Goal: Transaction & Acquisition: Obtain resource

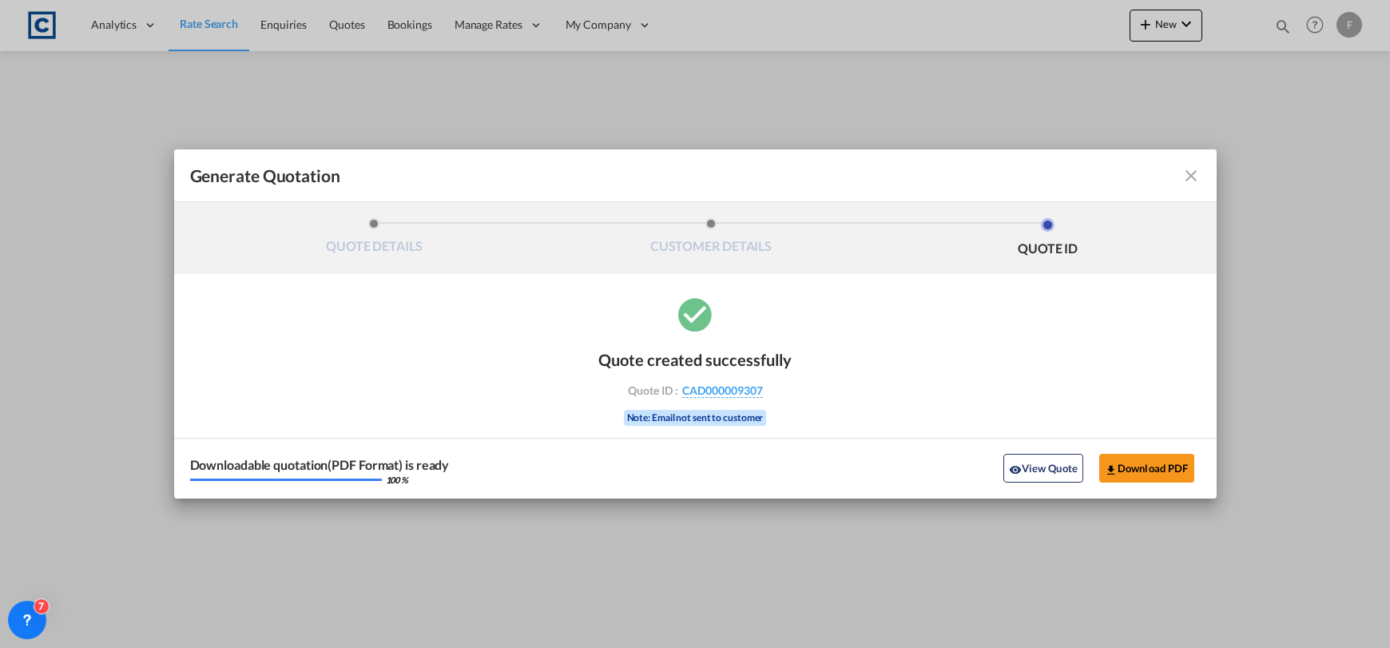
click at [1196, 180] on md-icon "icon-close fg-AAA8AD cursor m-0" at bounding box center [1191, 175] width 19 height 19
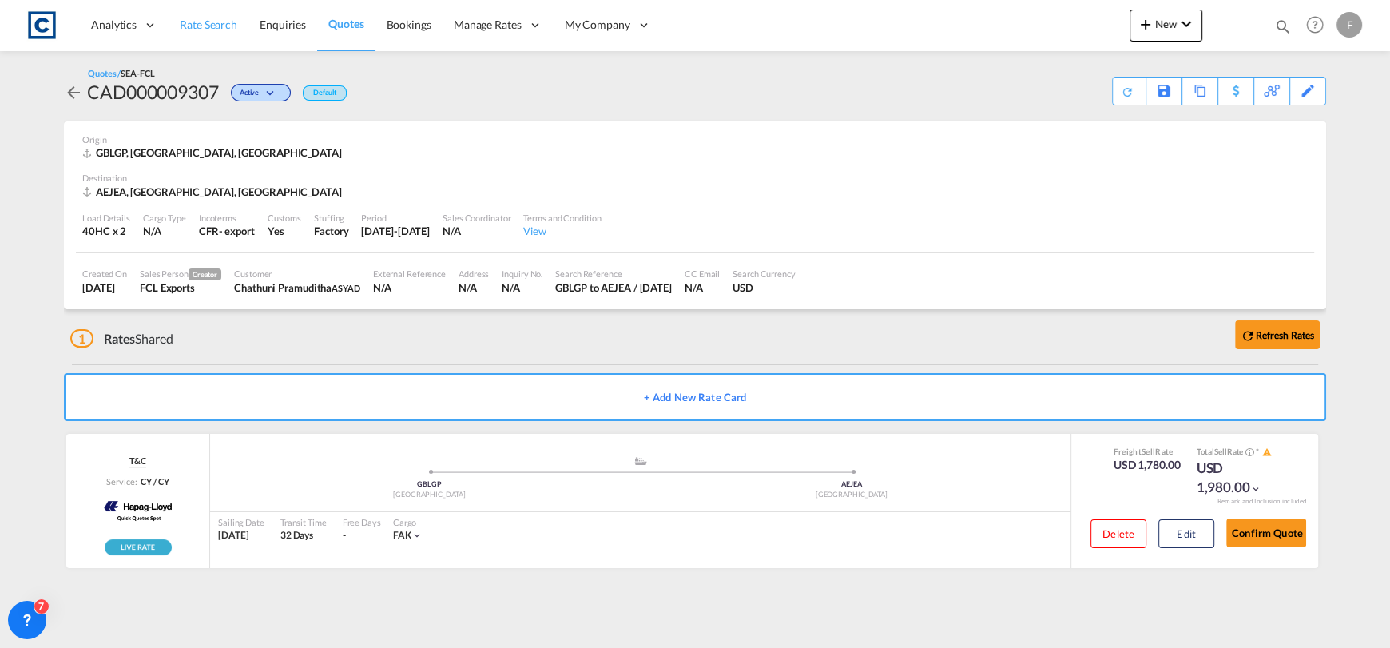
click at [220, 31] on span "Rate Search" at bounding box center [209, 25] width 58 height 16
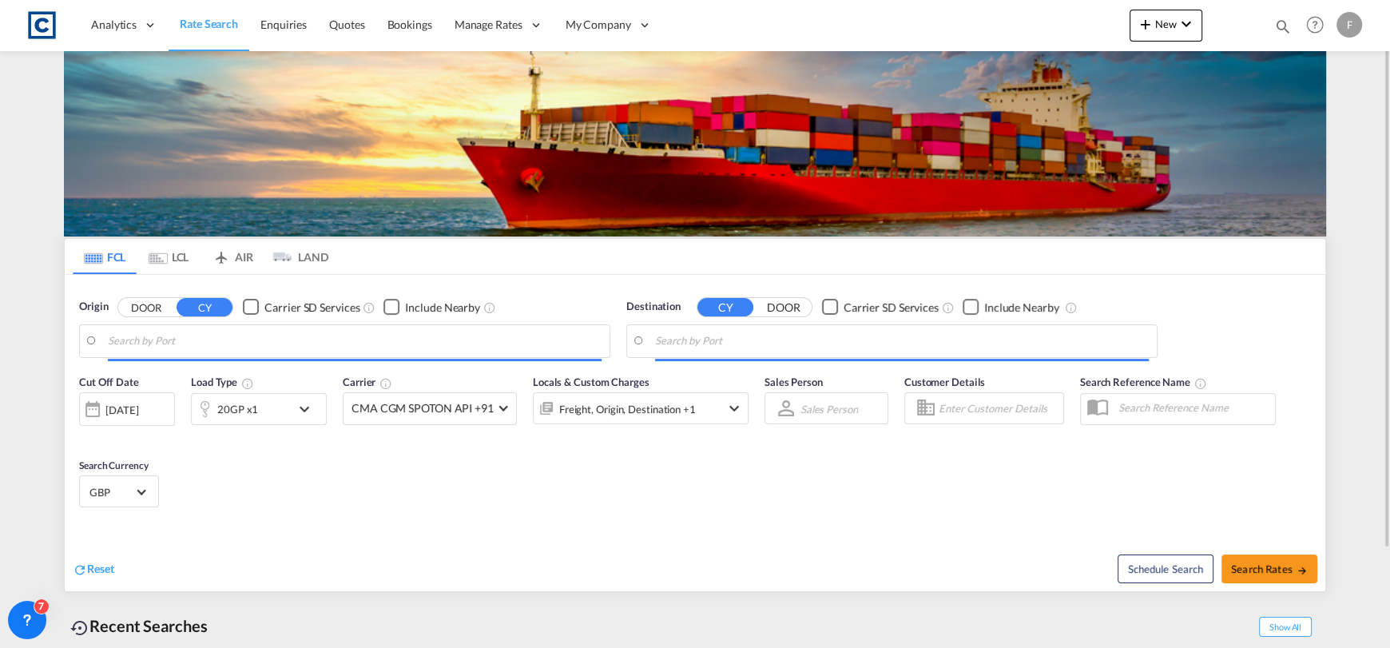
type input "[GEOGRAPHIC_DATA], [GEOGRAPHIC_DATA]"
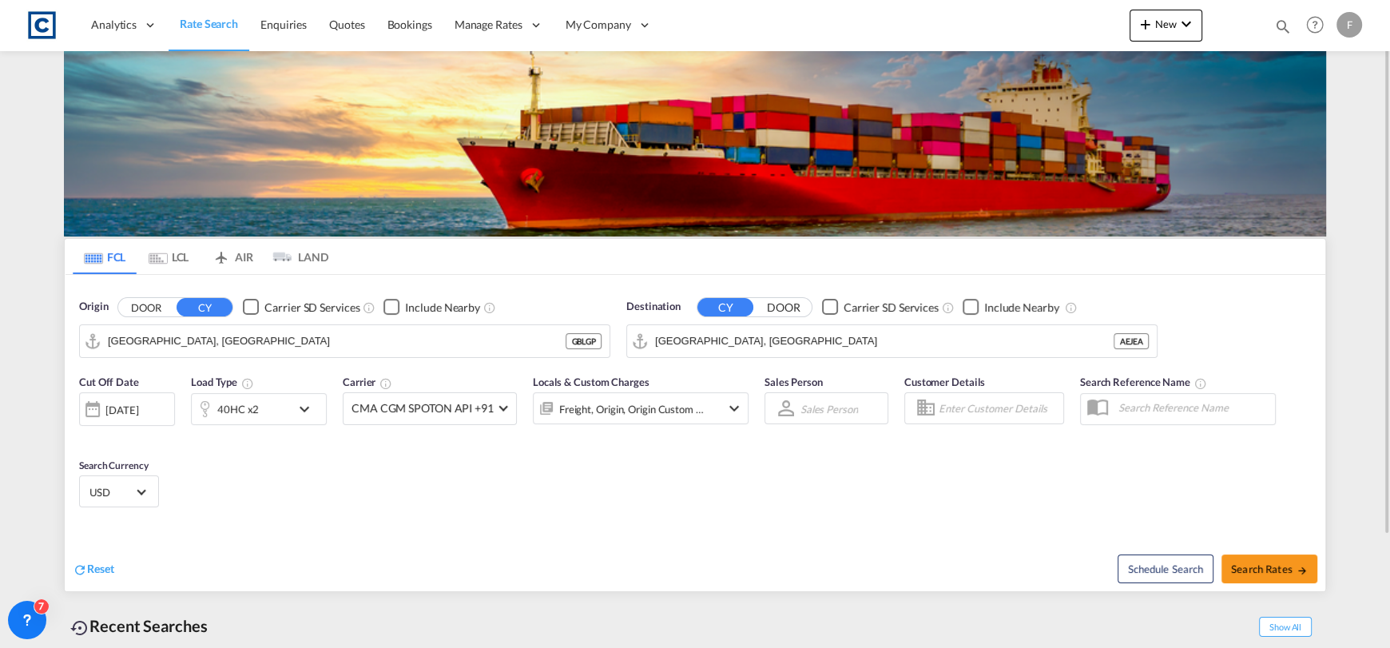
drag, startPoint x: 149, startPoint y: 307, endPoint x: 142, endPoint y: 312, distance: 8.5
click at [141, 312] on button "DOOR" at bounding box center [146, 307] width 56 height 18
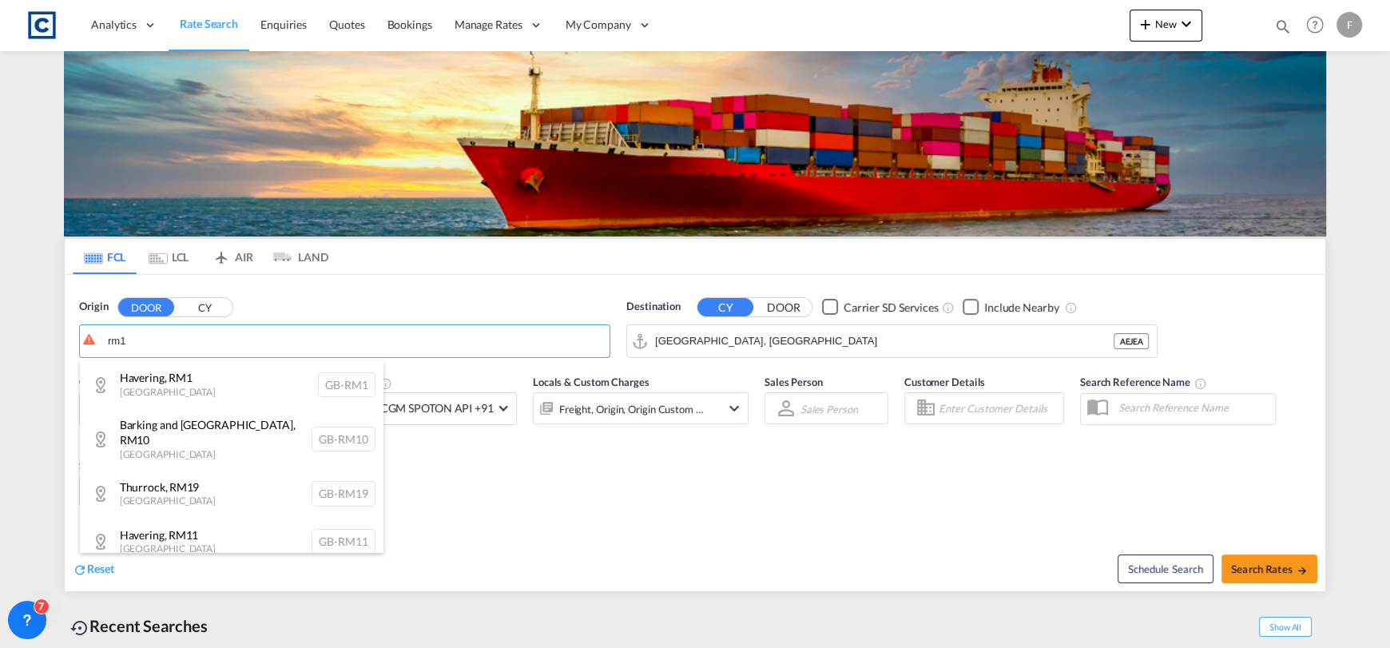
click at [215, 396] on div "Havering , RM1 [GEOGRAPHIC_DATA] [GEOGRAPHIC_DATA]-RM1" at bounding box center [232, 385] width 304 height 48
type input "GB-RM1, Havering"
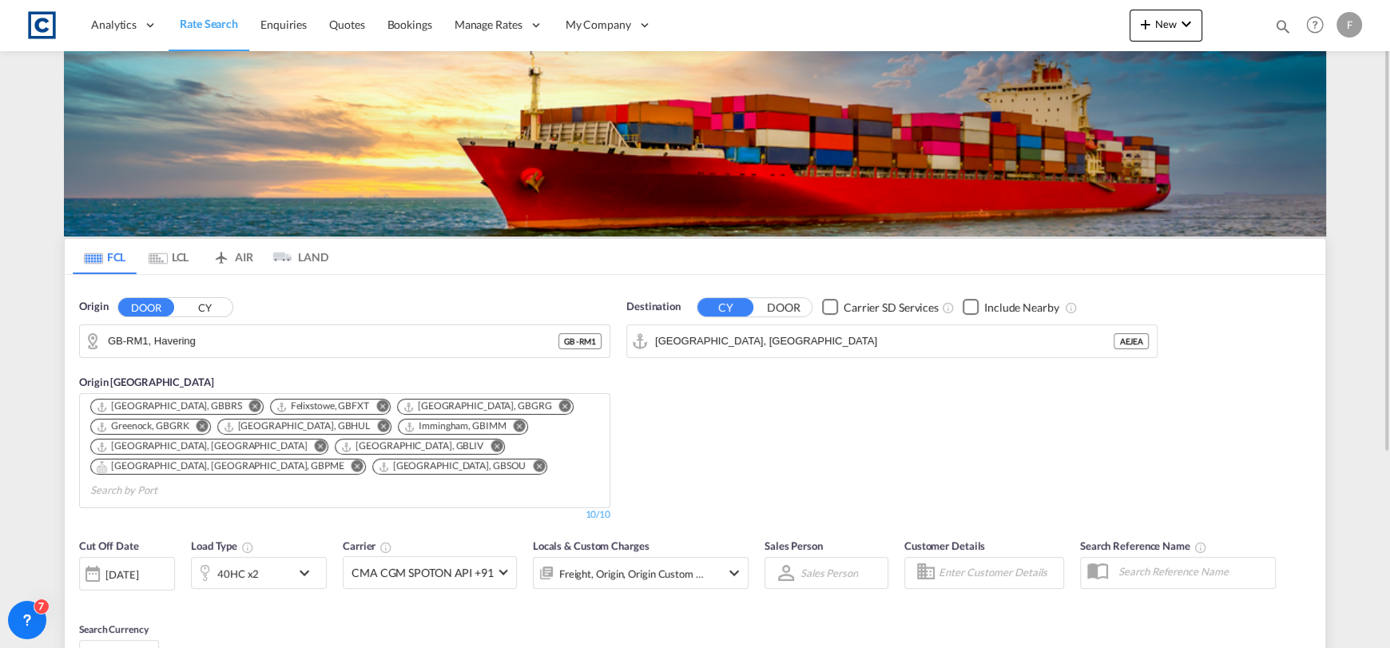
click at [774, 345] on input "[GEOGRAPHIC_DATA], [GEOGRAPHIC_DATA]" at bounding box center [884, 341] width 459 height 24
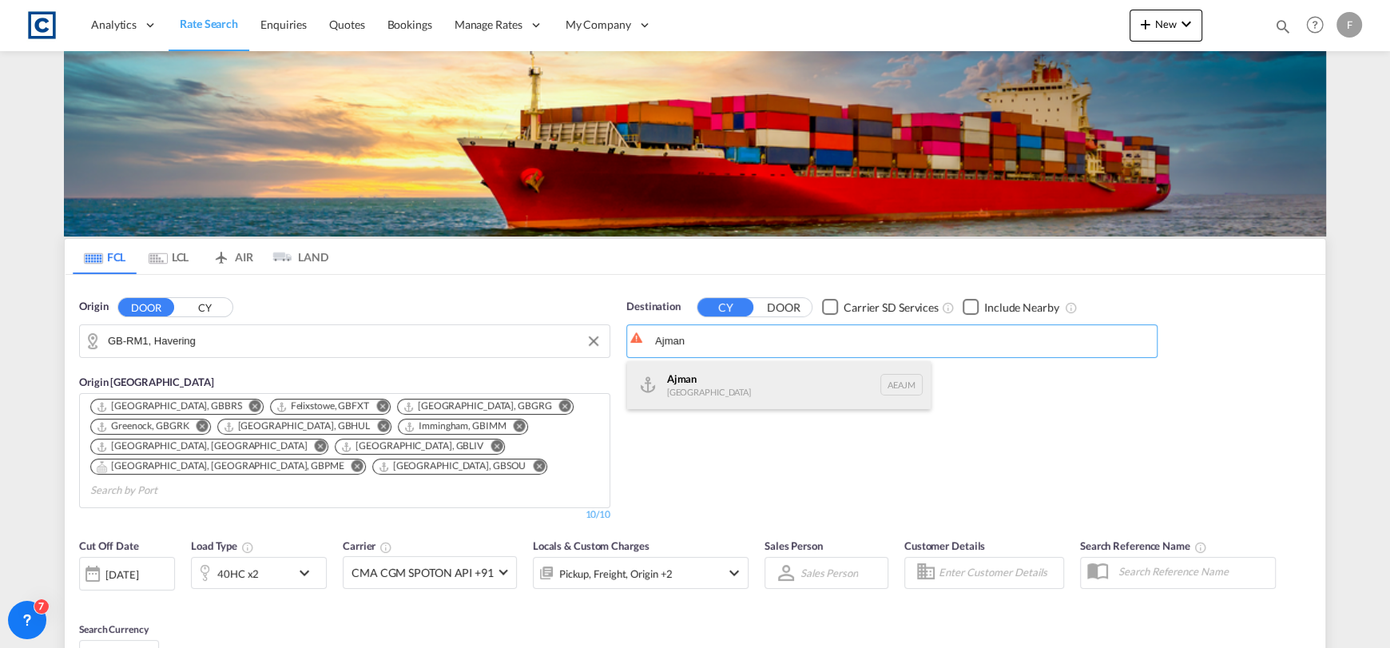
click at [790, 383] on div "Ajman [GEOGRAPHIC_DATA] [GEOGRAPHIC_DATA]" at bounding box center [779, 385] width 304 height 48
type input "Ajman, AEAJM"
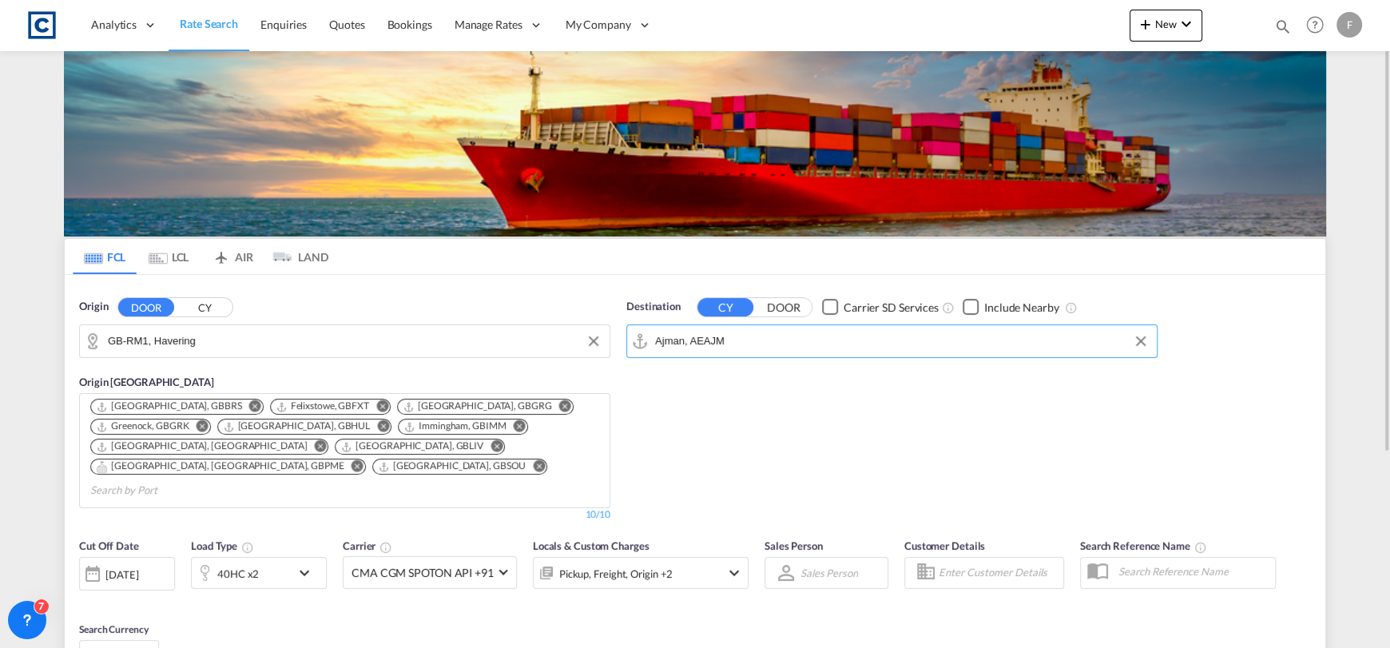
click at [273, 557] on div "40HC x2" at bounding box center [241, 573] width 99 height 32
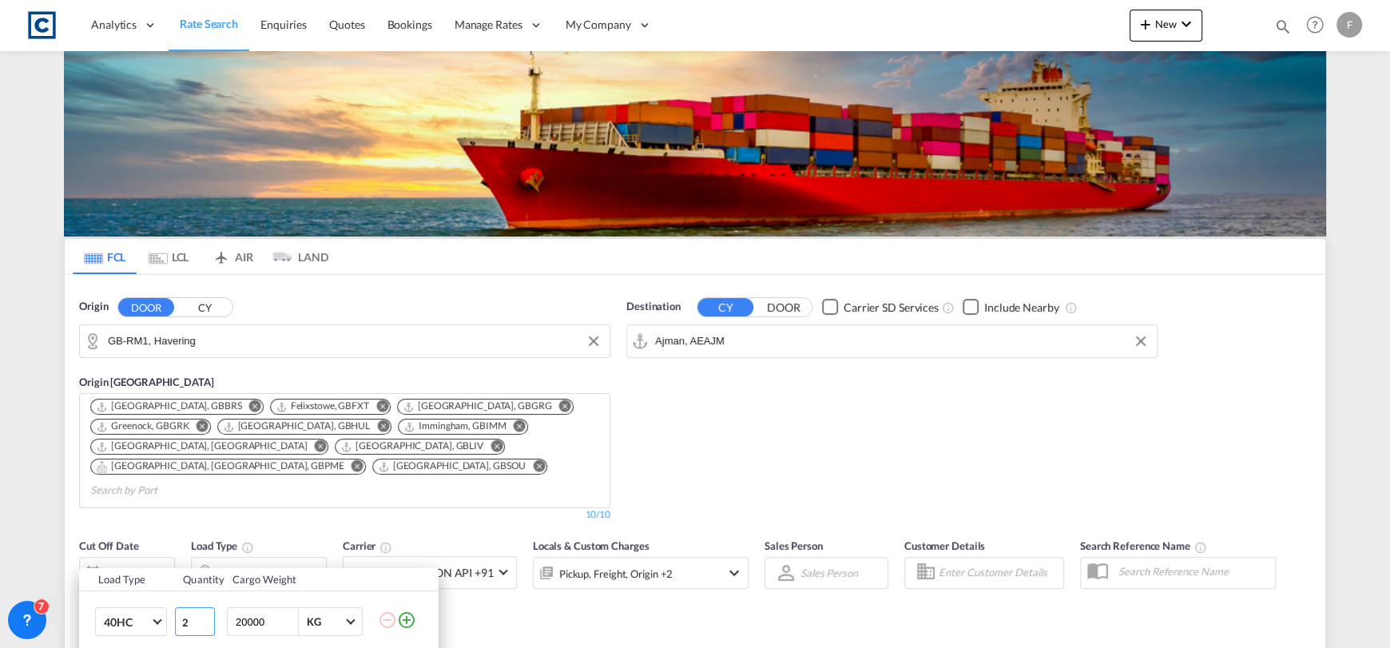
click at [206, 629] on input "2" at bounding box center [195, 621] width 40 height 29
type input "1"
click at [206, 626] on input "1" at bounding box center [195, 621] width 40 height 29
click at [975, 419] on div "Load Type Quantity Cargo Weight 40HC 20GP 40GP 40HC 45HC 20RE 40RE 40HR 20OT 40…" at bounding box center [695, 324] width 1390 height 648
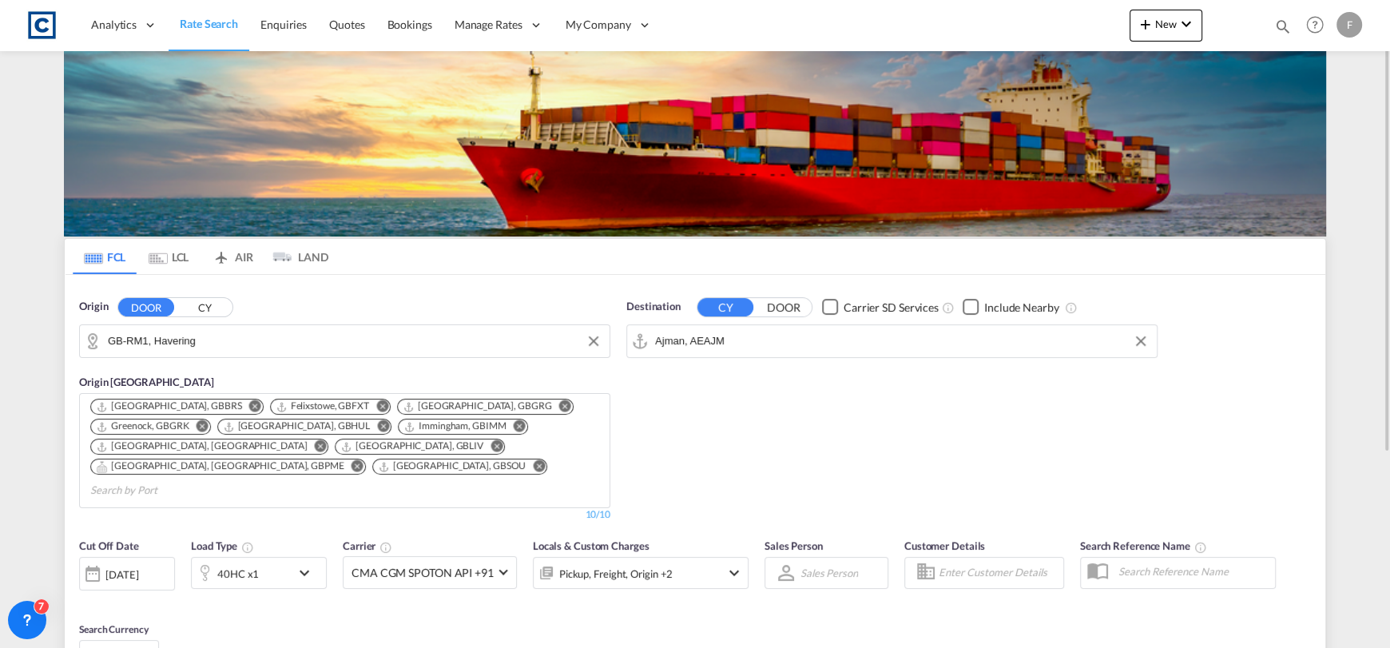
scroll to position [280, 0]
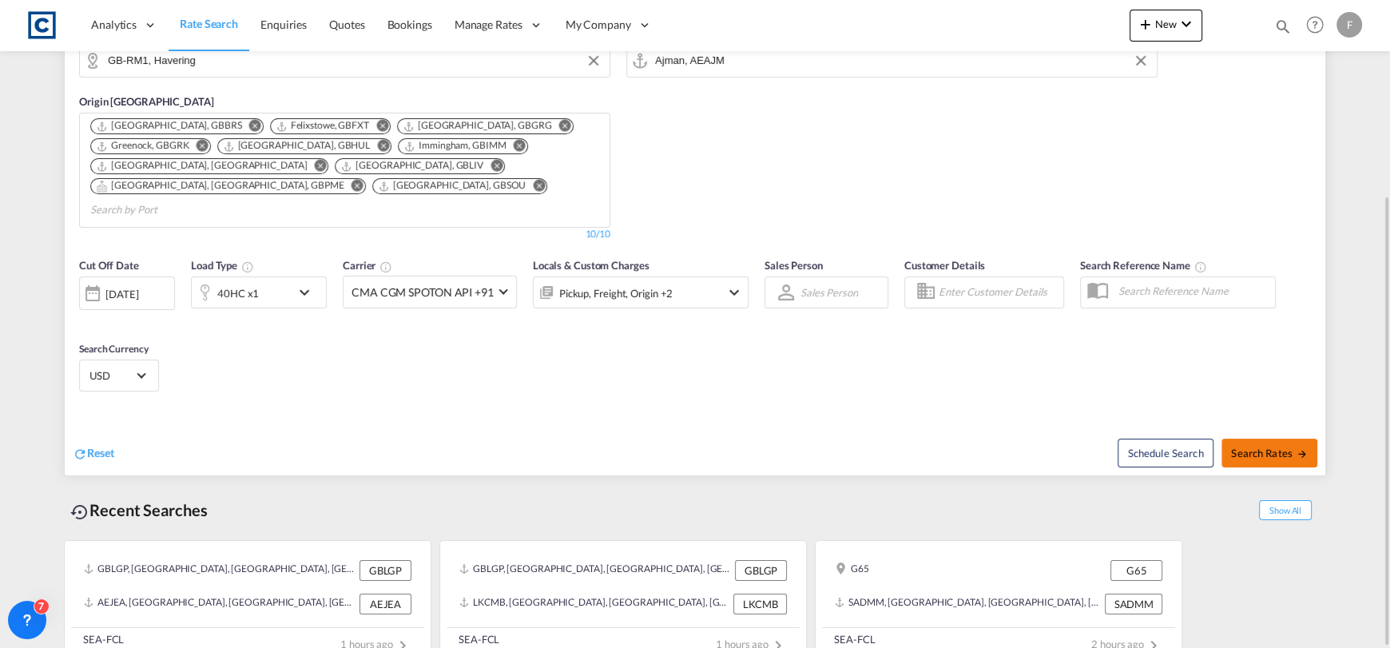
click at [1273, 439] on button "Search Rates" at bounding box center [1270, 453] width 96 height 29
type input "RM1 to AEAJM / [DATE]"
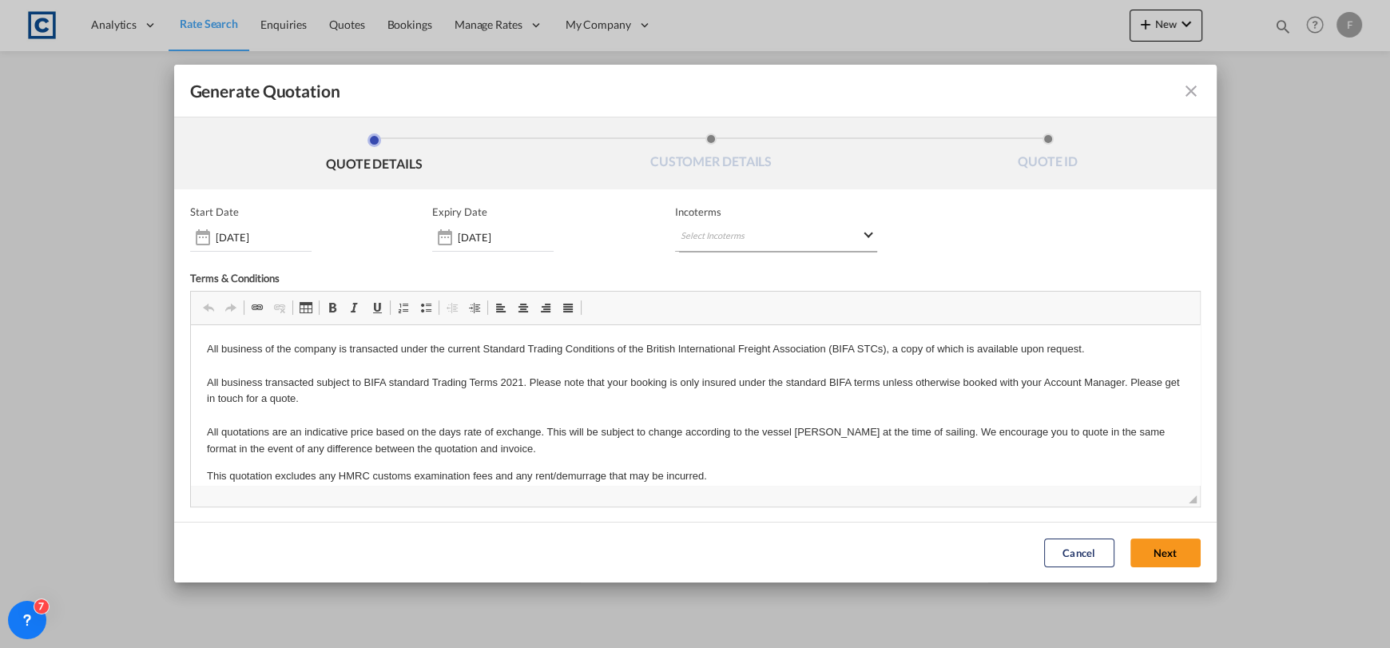
click at [844, 230] on md-select "Select Incoterms CPT - import Carrier Paid to EXW - import Ex Works CFR - expor…" at bounding box center [776, 237] width 202 height 29
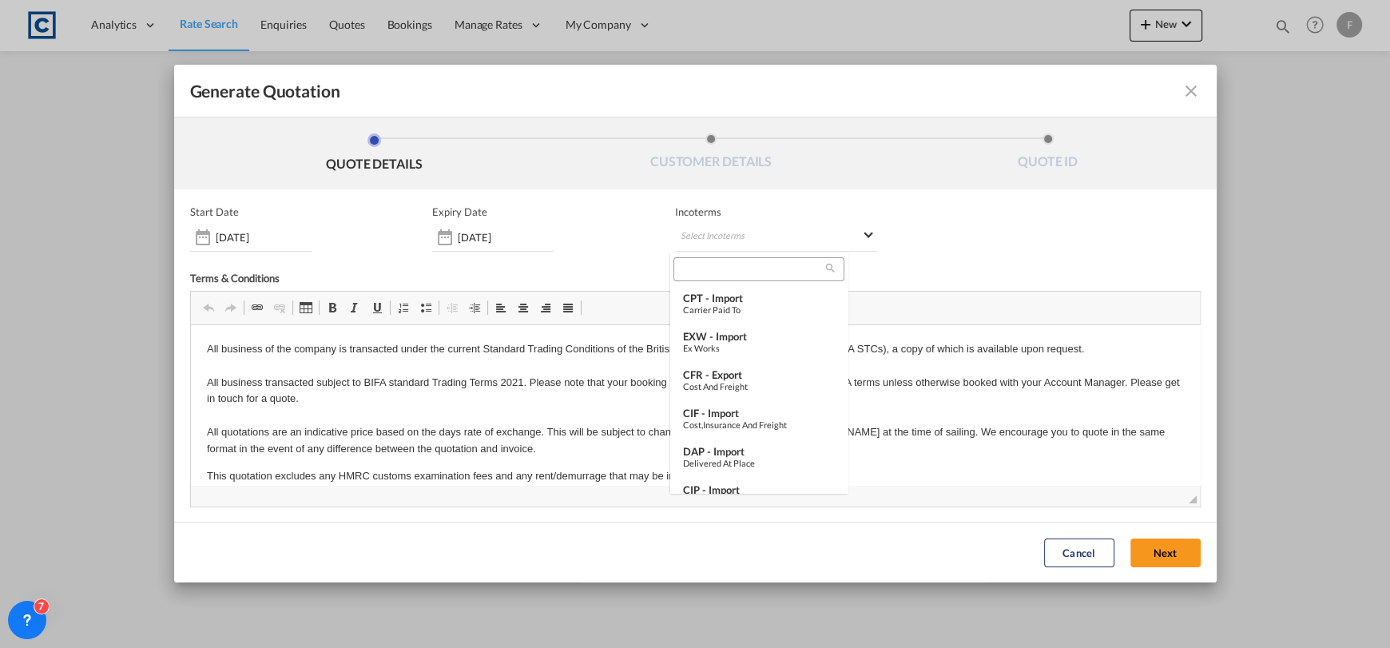
click at [793, 276] on input "search" at bounding box center [752, 269] width 148 height 14
click at [771, 379] on div "CFR - export" at bounding box center [759, 374] width 152 height 13
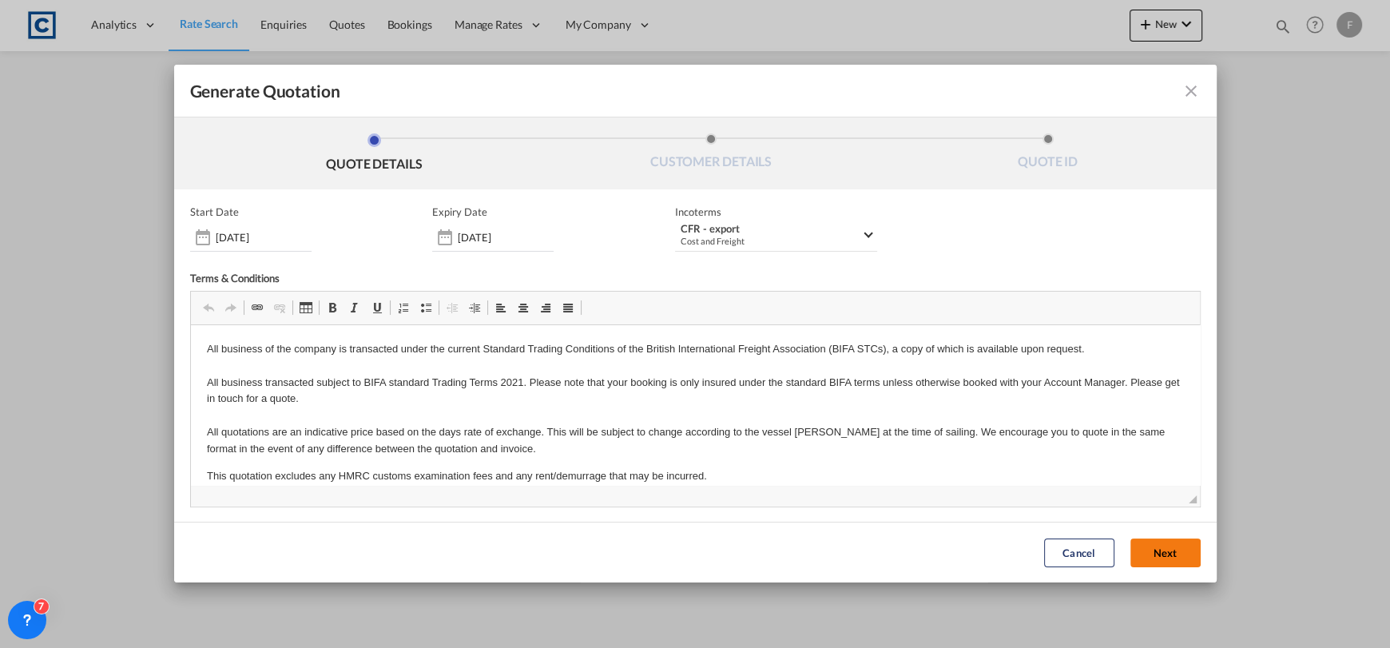
click at [1161, 559] on button "Next" at bounding box center [1166, 553] width 70 height 29
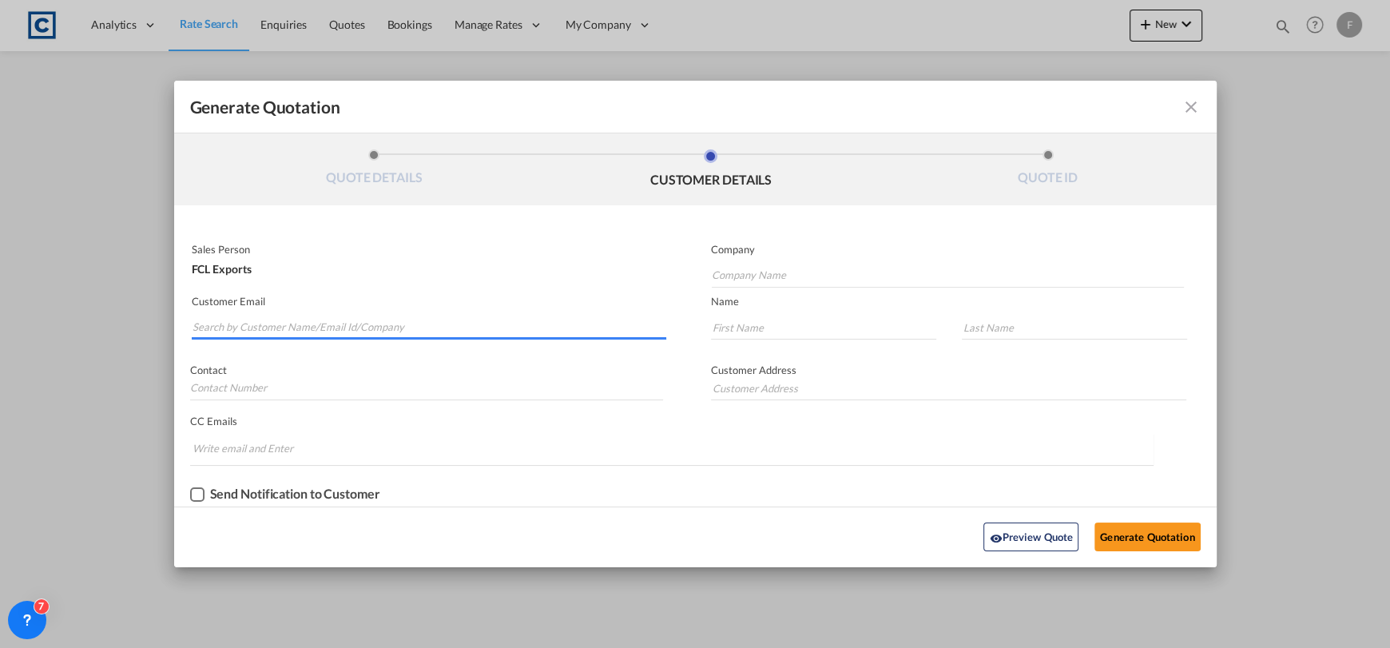
click at [414, 327] on input "Search by Customer Name/Email Id/Company" at bounding box center [430, 328] width 475 height 24
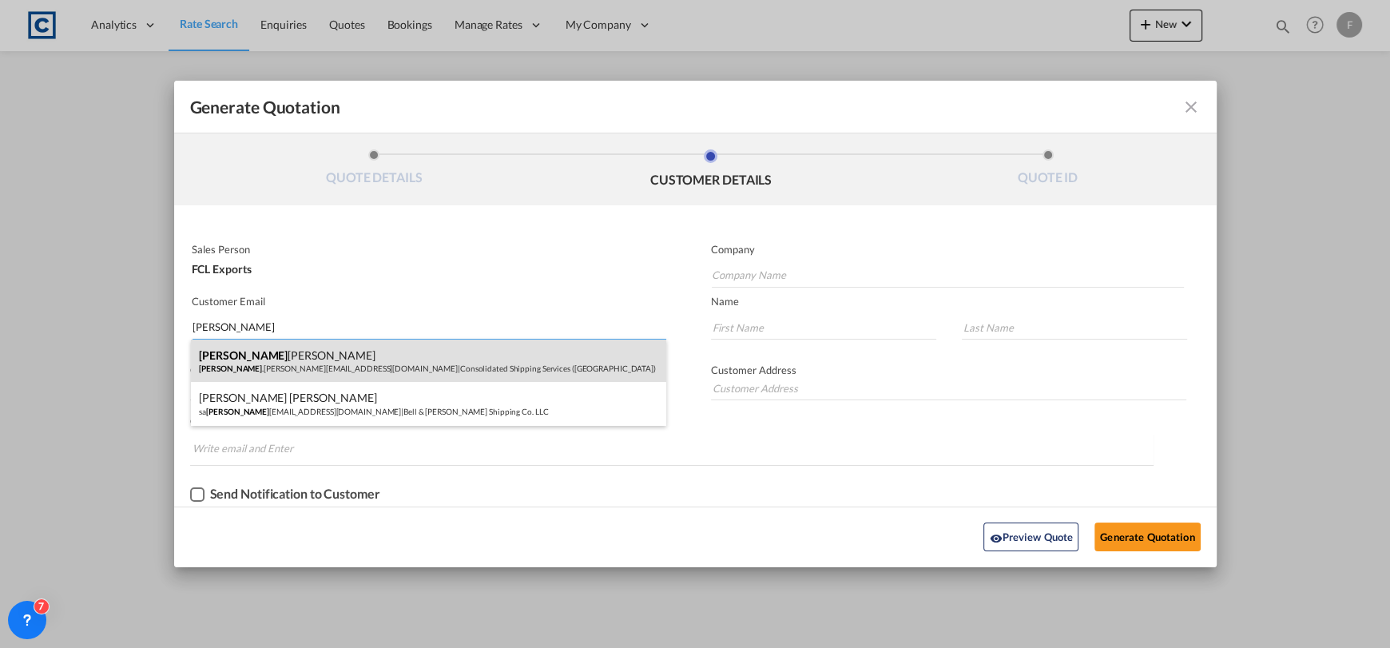
type input "[PERSON_NAME]"
click at [410, 348] on div "[PERSON_NAME] .[PERSON_NAME][EMAIL_ADDRESS][DOMAIN_NAME] | Consolidated Shippin…" at bounding box center [428, 361] width 475 height 43
type input "Consolidated Shipping Services ([GEOGRAPHIC_DATA])"
type input "[PERSON_NAME][EMAIL_ADDRESS][PERSON_NAME][DOMAIN_NAME]"
type input "[PERSON_NAME]"
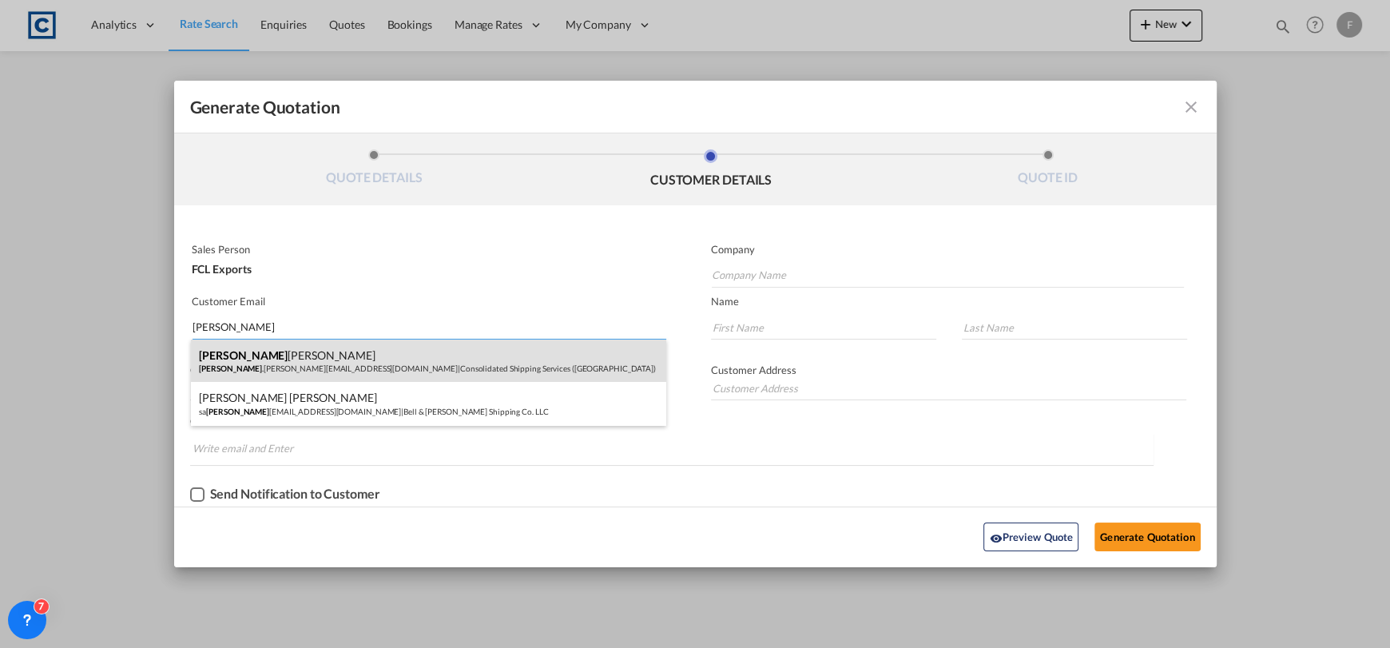
type input "[PERSON_NAME]"
type input "[GEOGRAPHIC_DATA]"
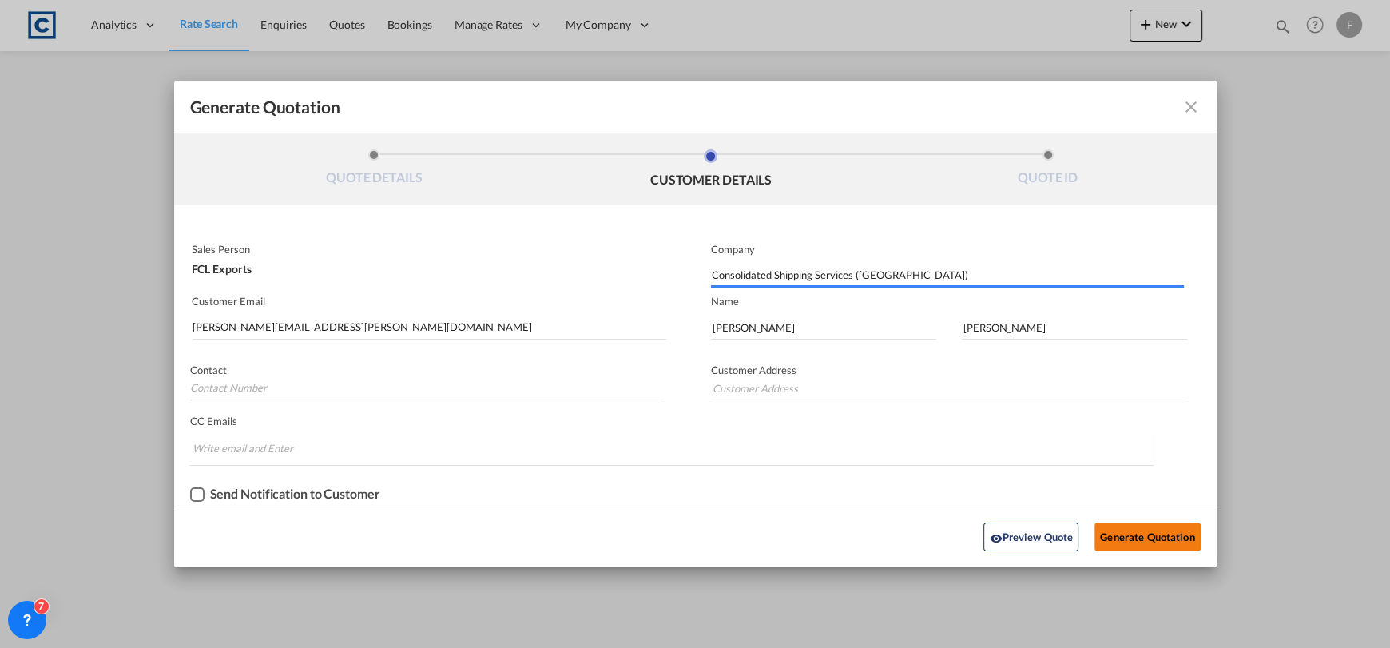
click at [1146, 539] on button "Generate Quotation" at bounding box center [1147, 537] width 105 height 29
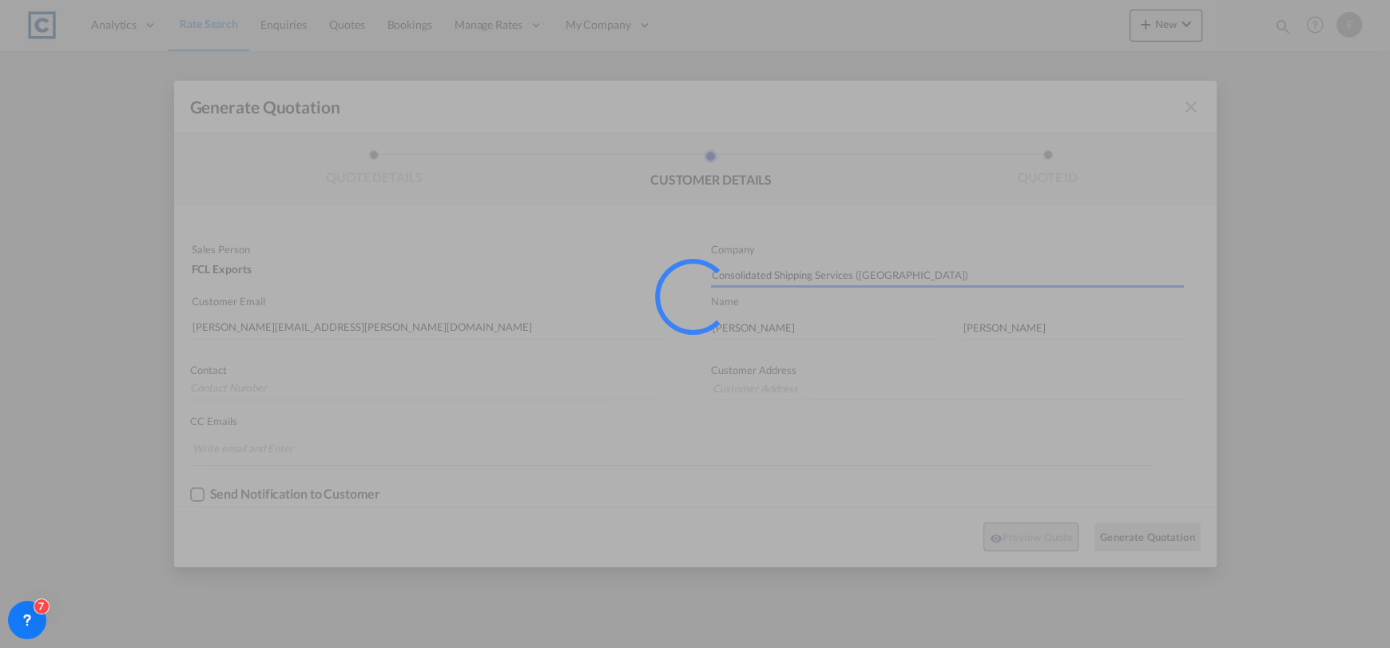
type input "[GEOGRAPHIC_DATA]"
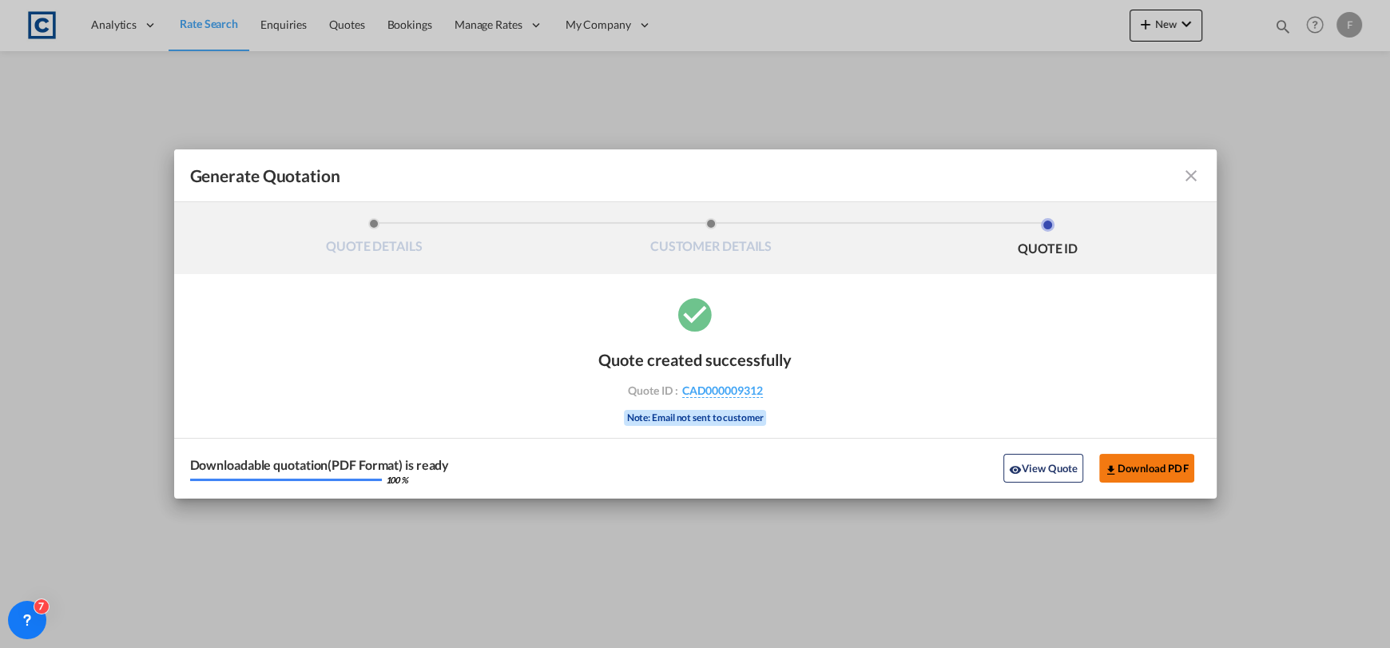
click at [1147, 474] on button "Download PDF" at bounding box center [1147, 468] width 95 height 29
click at [1188, 168] on md-icon "icon-close fg-AAA8AD cursor m-0" at bounding box center [1191, 175] width 19 height 19
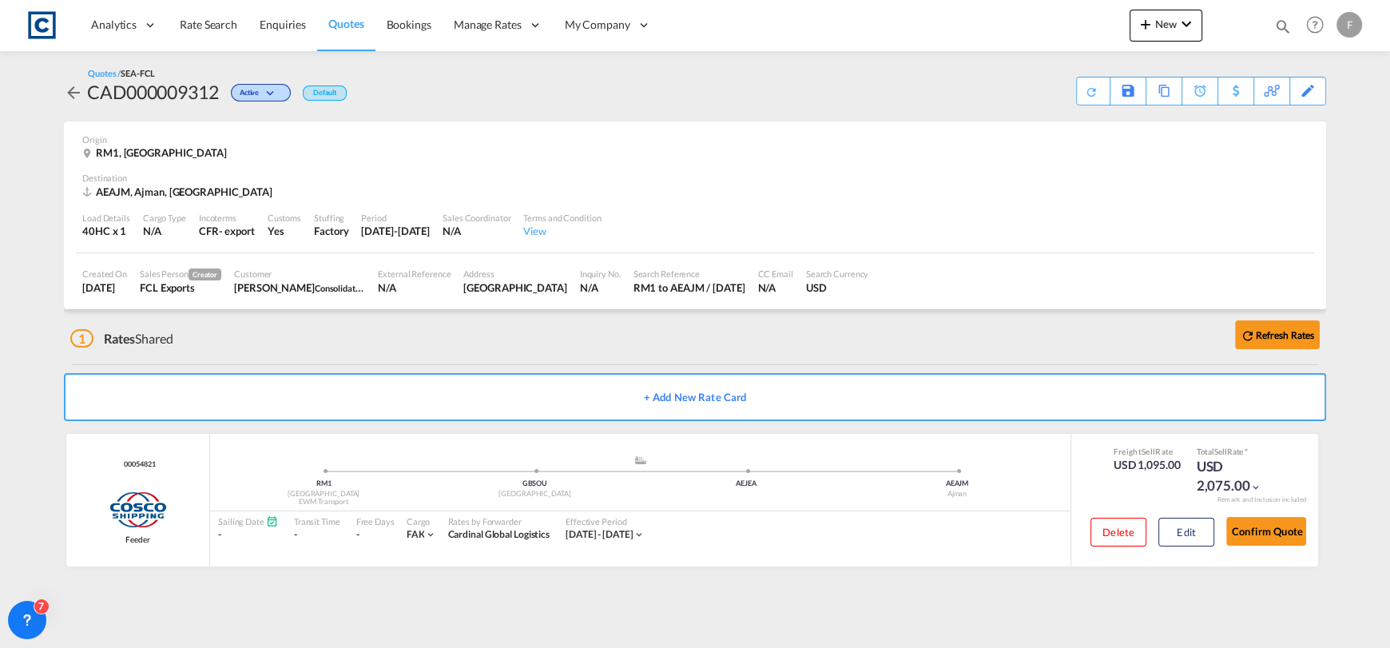
click at [1287, 22] on md-icon "icon-magnify" at bounding box center [1284, 27] width 18 height 18
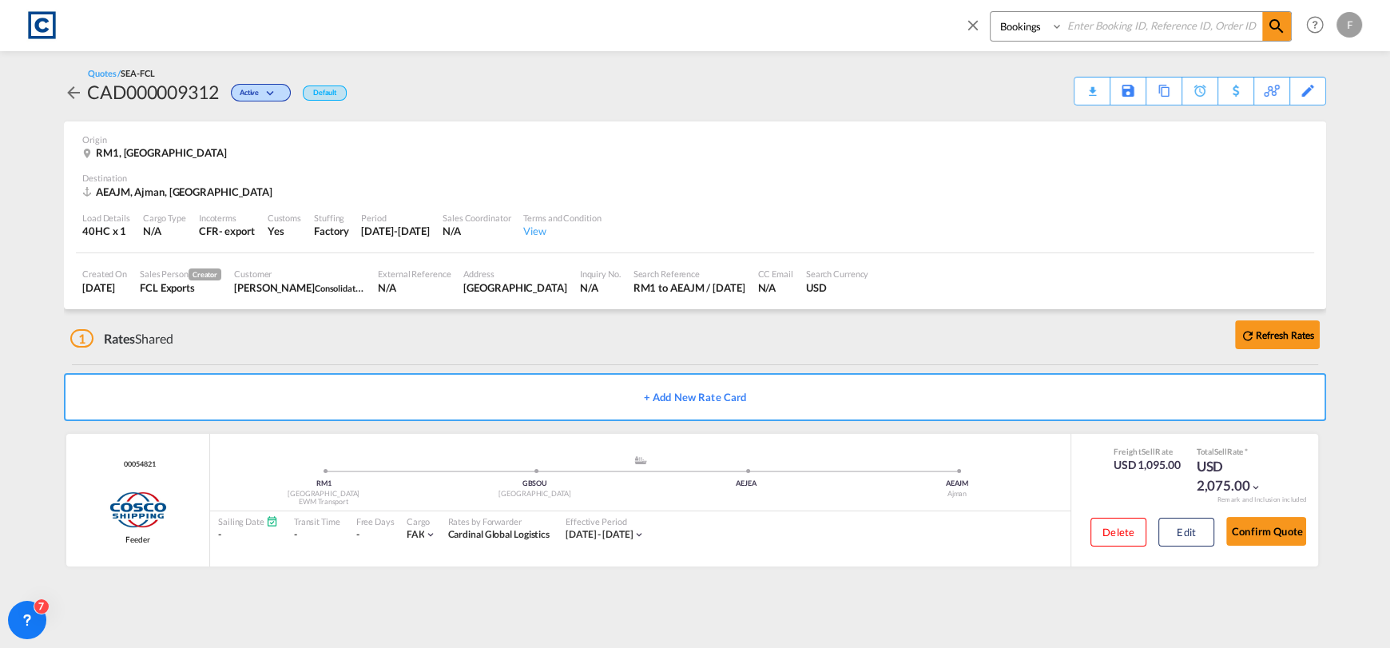
click at [1155, 41] on div "Bookings Quotes Enquiries" at bounding box center [1141, 26] width 302 height 30
click at [1153, 34] on input at bounding box center [1163, 26] width 199 height 28
paste input "CAD000009310"
type input "CAD000009310"
click at [1045, 25] on select "Bookings Quotes Enquiries" at bounding box center [1029, 26] width 76 height 29
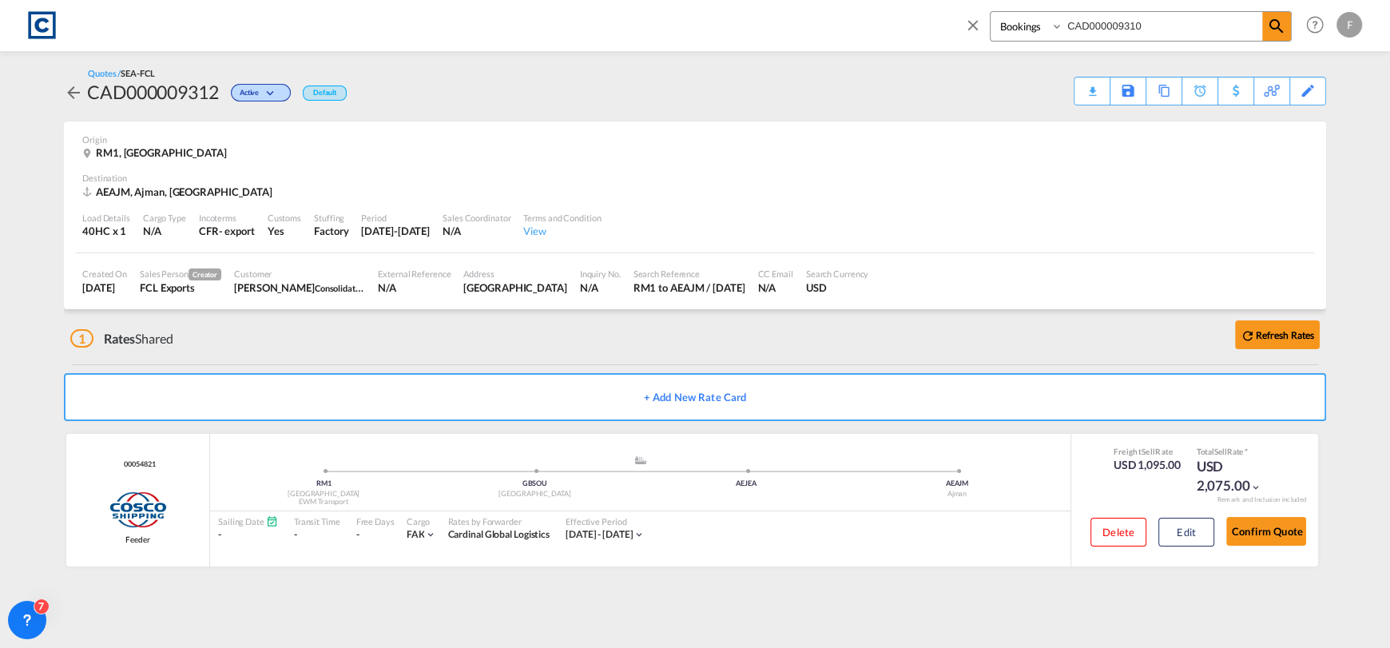
select select "Quotes"
click at [991, 12] on select "Bookings Quotes Enquiries" at bounding box center [1029, 26] width 76 height 29
click at [1278, 41] on div "Bookings Quotes Enquiries CAD000009310" at bounding box center [1129, 30] width 328 height 38
click at [1281, 34] on md-icon "icon-magnify" at bounding box center [1276, 26] width 19 height 19
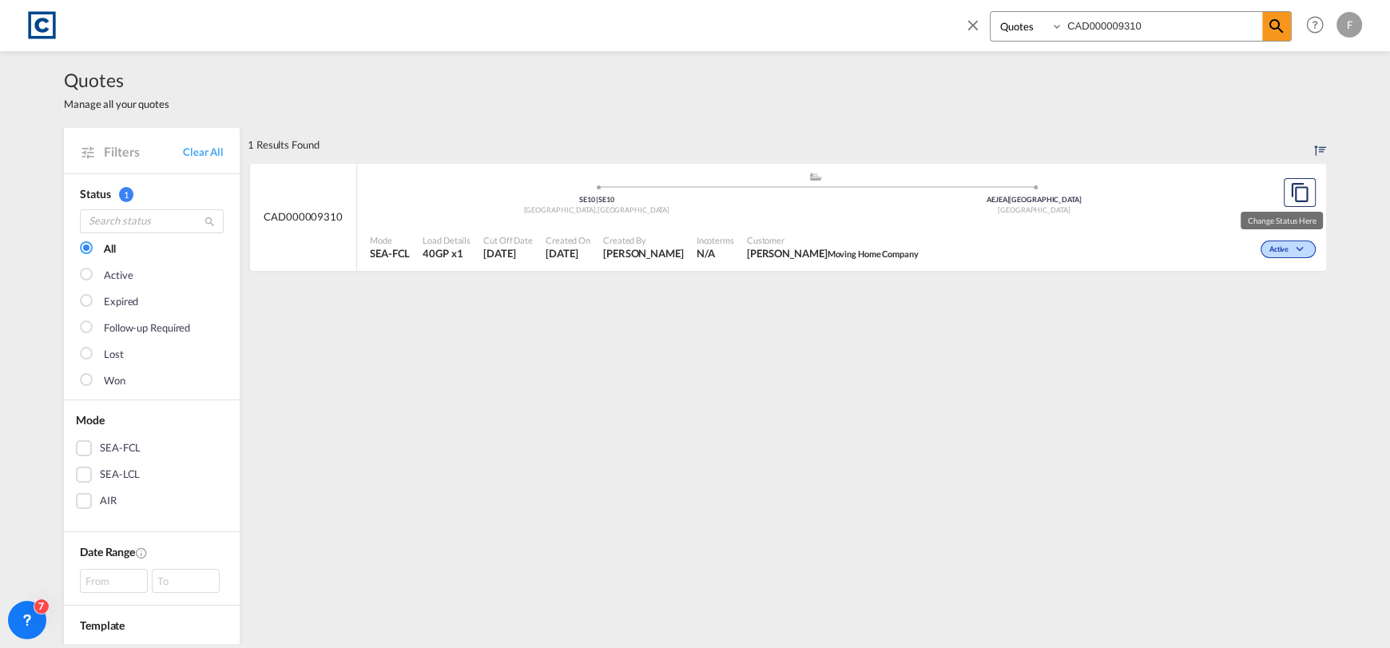
click at [1261, 252] on div "Active" at bounding box center [1288, 250] width 55 height 18
click at [1271, 316] on span "Won" at bounding box center [1258, 318] width 41 height 18
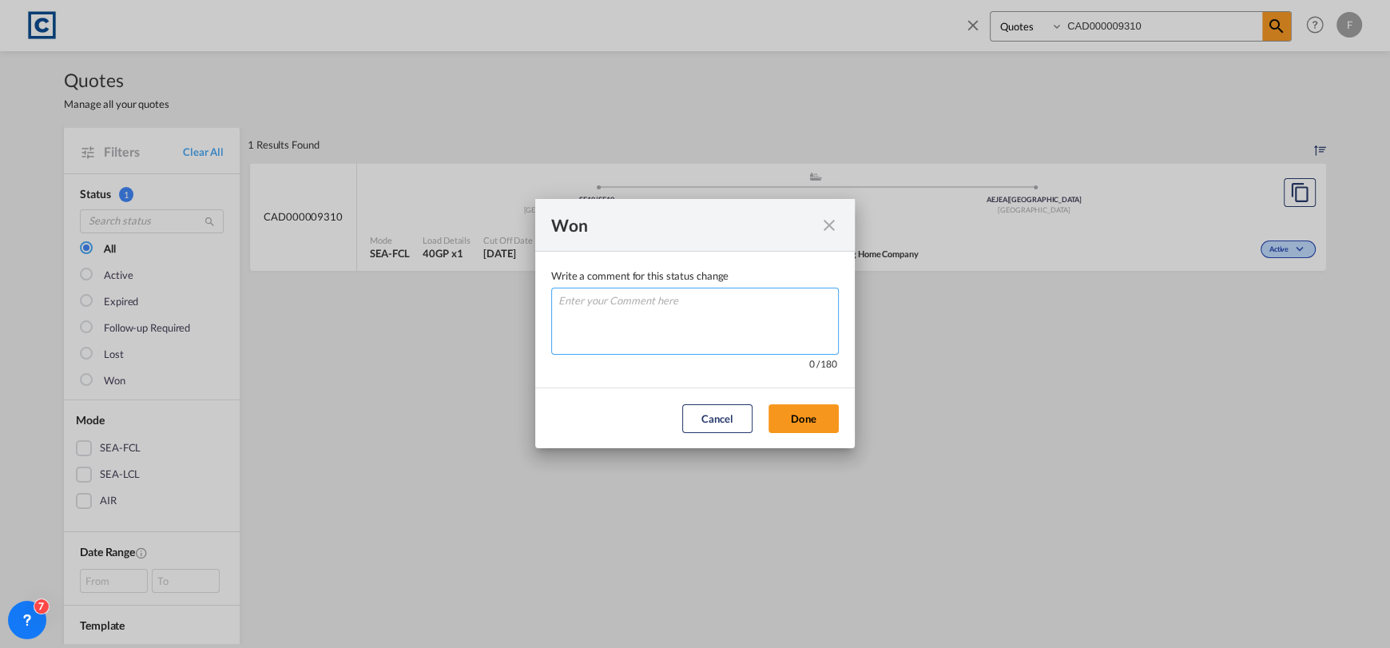
click at [751, 329] on textarea "Write a comment ..." at bounding box center [695, 321] width 288 height 67
type textarea "W"
click at [778, 397] on md-dialog-actions "Cancel Done" at bounding box center [695, 418] width 320 height 61
click at [790, 408] on button "Done" at bounding box center [804, 418] width 70 height 29
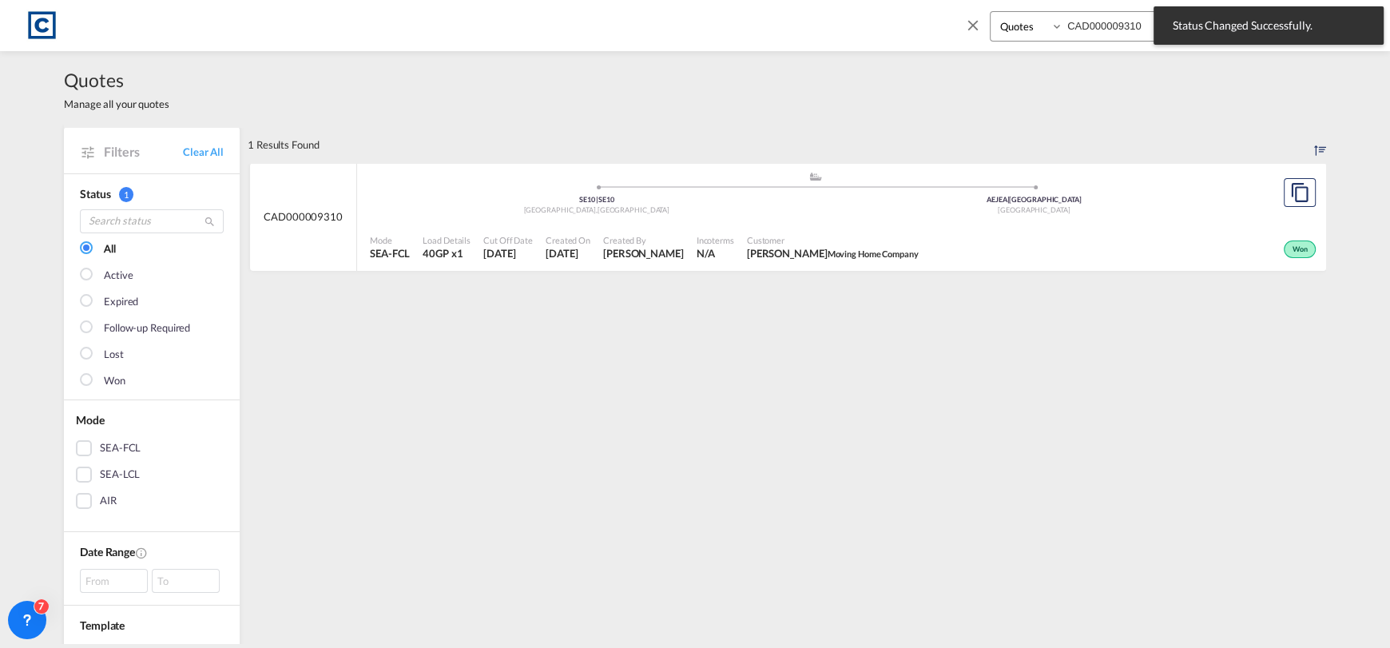
click at [939, 245] on div "Won" at bounding box center [1122, 248] width 395 height 40
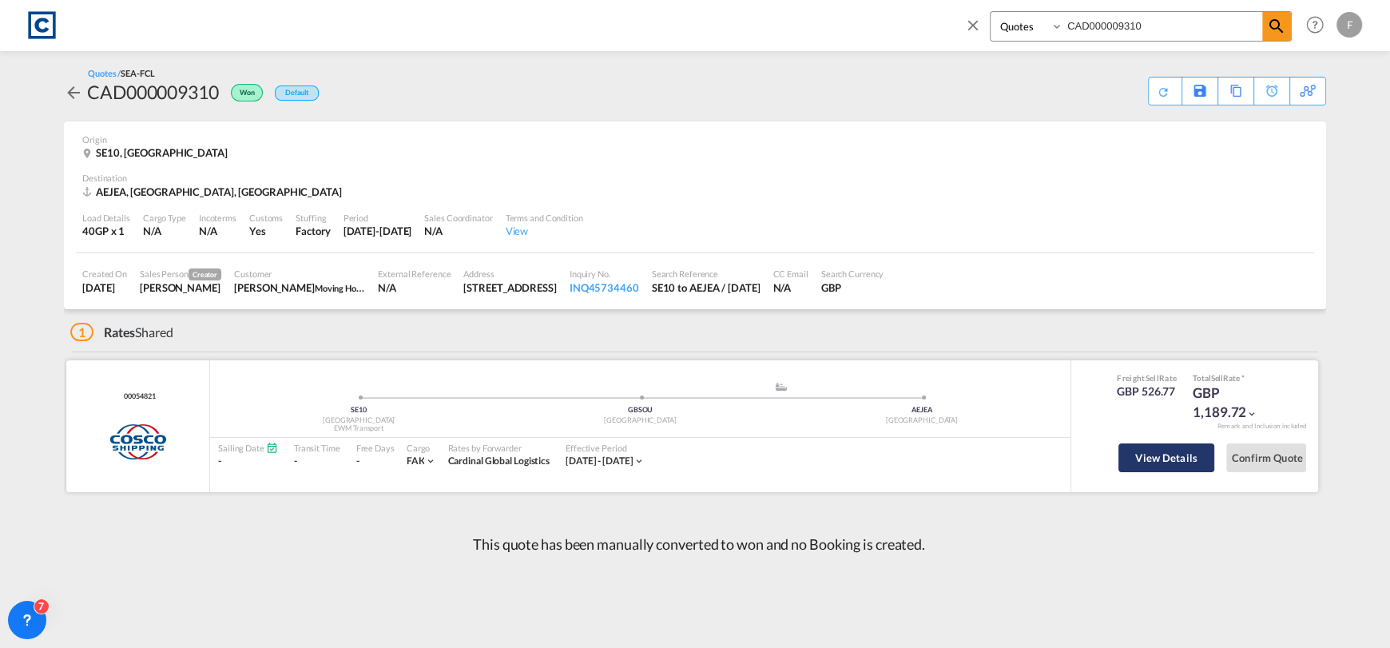
click at [1163, 453] on button "View Details" at bounding box center [1167, 457] width 96 height 29
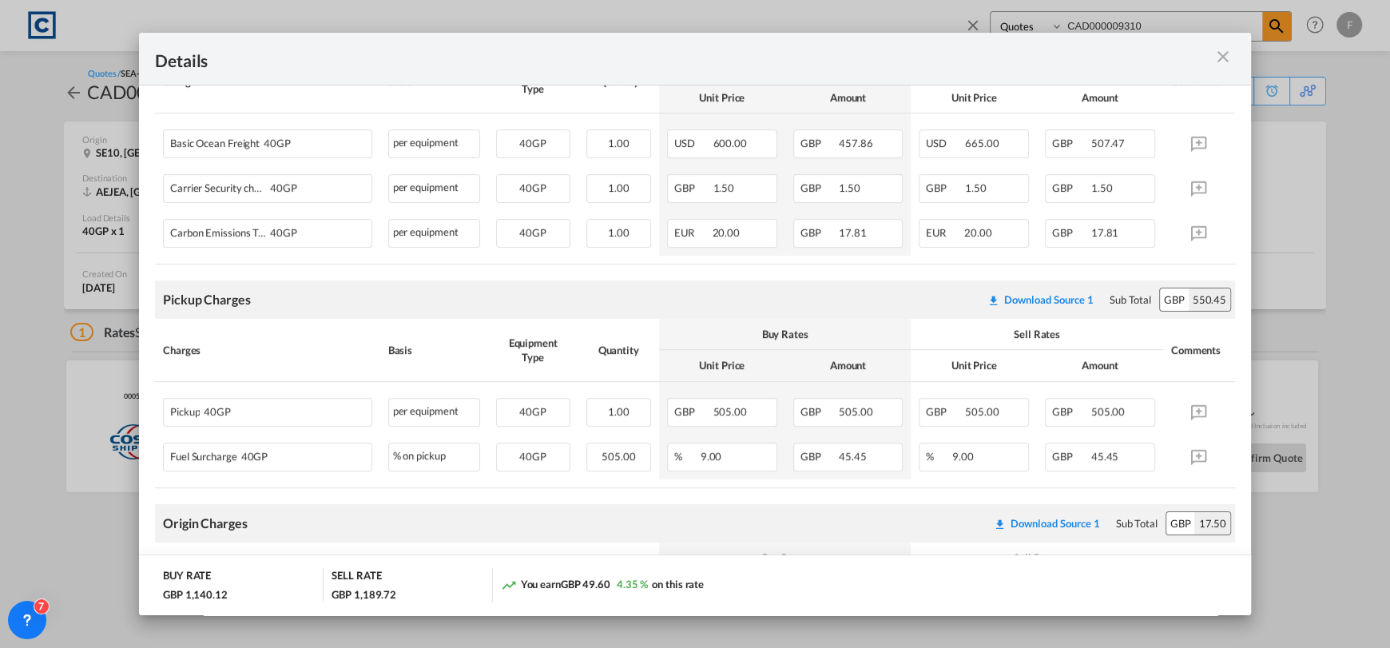
scroll to position [399, 0]
click at [1028, 302] on button "Download Source 1" at bounding box center [1041, 296] width 122 height 29
click at [1031, 290] on div "Download Source 1" at bounding box center [1048, 296] width 89 height 13
click at [1216, 58] on md-icon "icon-close m-3 fg-AAA8AD cursor" at bounding box center [1223, 56] width 19 height 19
